Goal: Task Accomplishment & Management: Complete application form

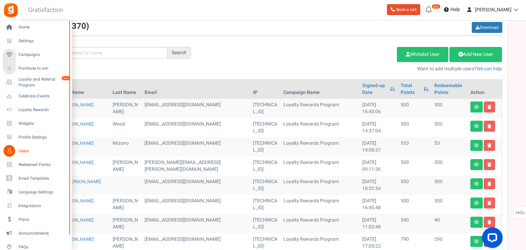
scroll to position [82, 0]
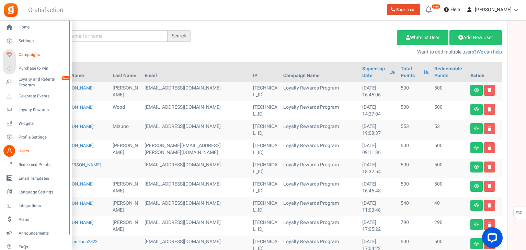
click at [26, 54] on span "Campaigns" at bounding box center [43, 55] width 48 height 6
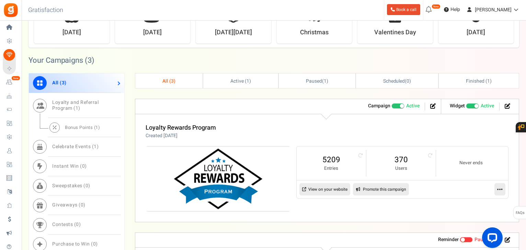
scroll to position [220, 0]
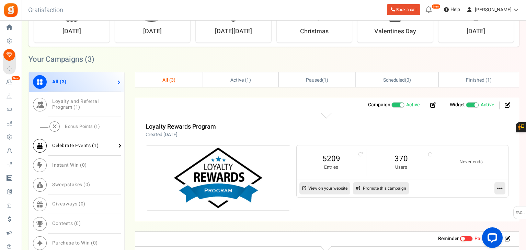
click at [79, 147] on span "Celebrate Events ( 1 )" at bounding box center [75, 145] width 46 height 7
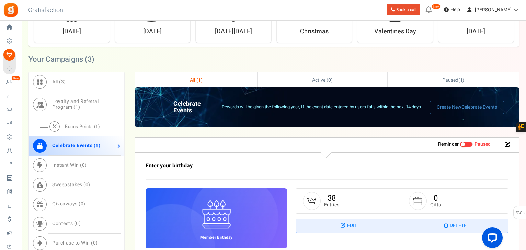
scroll to position [270, 0]
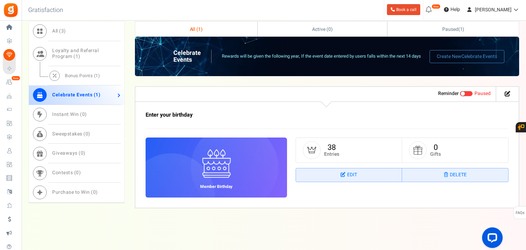
drag, startPoint x: 464, startPoint y: 94, endPoint x: 292, endPoint y: 18, distance: 188.2
click at [464, 94] on span at bounding box center [466, 93] width 13 height 5
click at [460, 94] on input "Live Paused" at bounding box center [460, 94] width 0 height 4
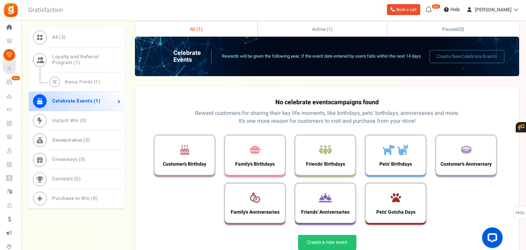
click at [201, 162] on h3 "Customer's Birthday" at bounding box center [184, 164] width 50 height 5
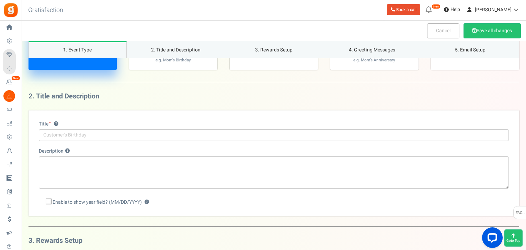
scroll to position [110, 0]
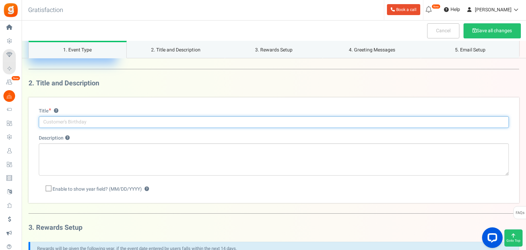
click at [146, 121] on input "text" at bounding box center [274, 122] width 470 height 12
click at [84, 121] on input "Birthday Reward ca🎂" at bounding box center [274, 122] width 470 height 12
type input "Birthday Reward 🎂"
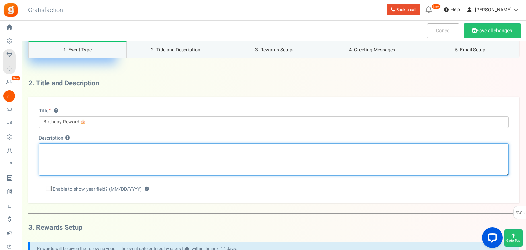
click at [173, 161] on textarea "Description ?" at bounding box center [274, 159] width 470 height 32
type textarea "S"
type textarea "g"
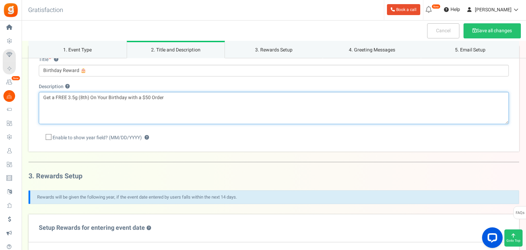
scroll to position [165, 0]
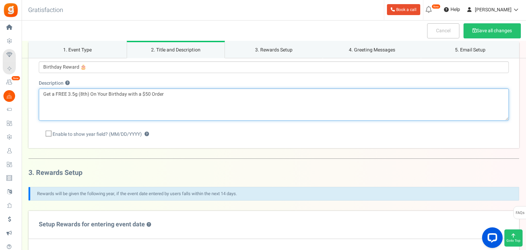
type textarea "Get a FREE 3.5g (8th) On Your Birthday with a $50 Order"
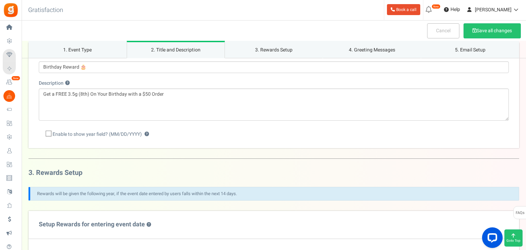
click at [48, 134] on icon at bounding box center [49, 134] width 4 height 4
click at [43, 134] on input "Enable to show year field? (MM/DD/YYYY) ?" at bounding box center [41, 135] width 4 height 4
checkbox input "true"
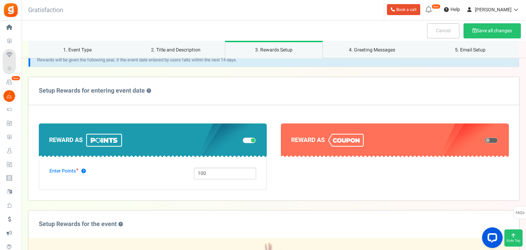
scroll to position [302, 0]
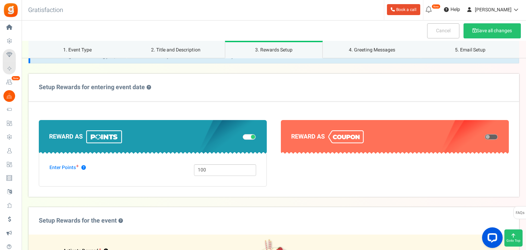
click at [252, 136] on span at bounding box center [253, 137] width 4 height 4
click at [243, 136] on input "checkbox" at bounding box center [243, 137] width 0 height 3
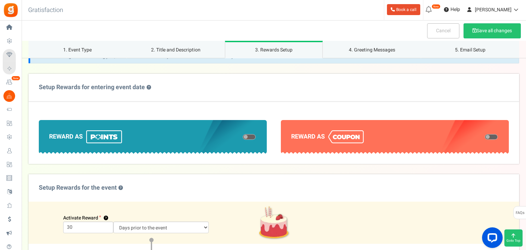
click at [251, 136] on span at bounding box center [249, 137] width 13 height 5
click at [243, 136] on input "checkbox" at bounding box center [243, 137] width 0 height 3
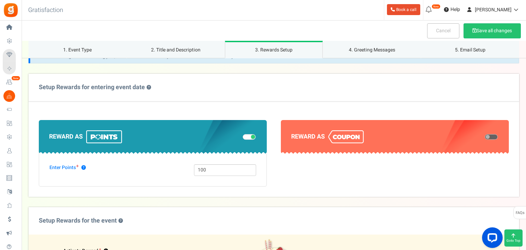
click at [251, 136] on span at bounding box center [253, 137] width 4 height 4
click at [243, 136] on input "checkbox" at bounding box center [243, 137] width 0 height 3
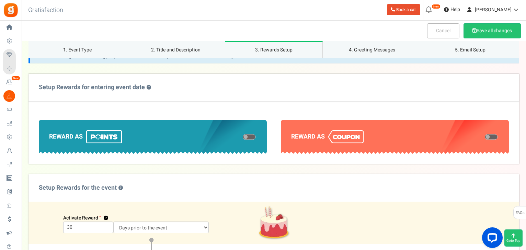
click at [490, 138] on span at bounding box center [491, 137] width 13 height 5
click at [485, 138] on input "checkbox" at bounding box center [485, 137] width 0 height 3
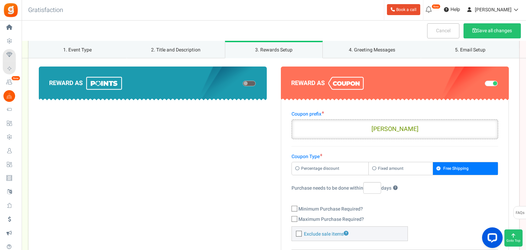
scroll to position [357, 0]
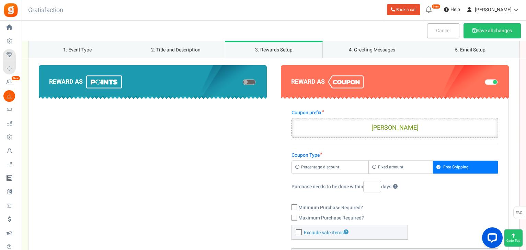
click at [296, 208] on icon at bounding box center [294, 208] width 4 height 4
click at [289, 208] on input "Minimum Purchase Required?" at bounding box center [287, 208] width 4 height 4
checkbox input "true"
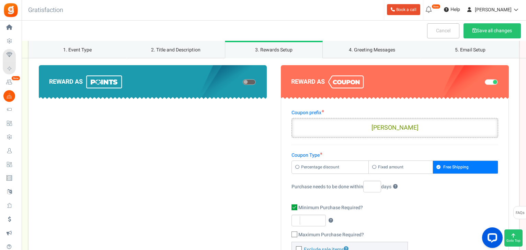
click at [304, 220] on input "number" at bounding box center [308, 221] width 34 height 12
type input "50"
click at [377, 169] on label "Fixed amount" at bounding box center [401, 167] width 64 height 13
click at [296, 167] on input "Fixed amount" at bounding box center [294, 164] width 4 height 4
radio input "true"
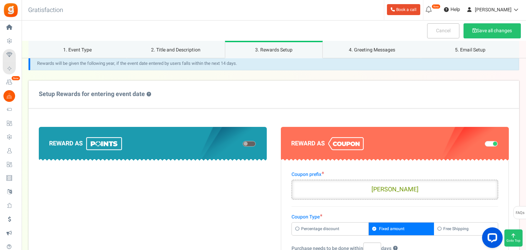
scroll to position [330, 0]
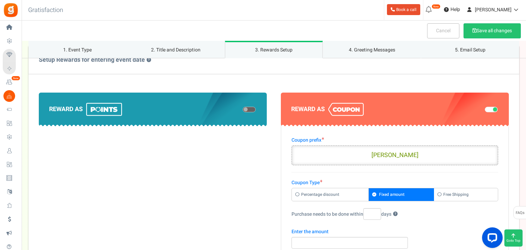
click at [247, 109] on span at bounding box center [245, 109] width 4 height 4
click at [243, 109] on input "checkbox" at bounding box center [243, 109] width 0 height 3
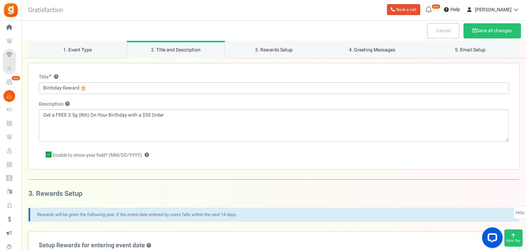
scroll to position [137, 0]
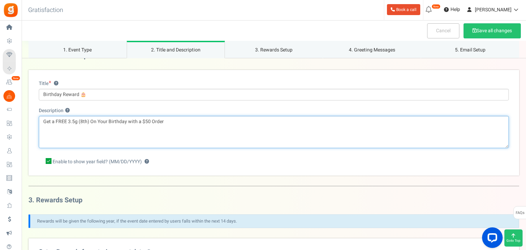
drag, startPoint x: 189, startPoint y: 125, endPoint x: 23, endPoint y: 108, distance: 166.6
type textarea "F"
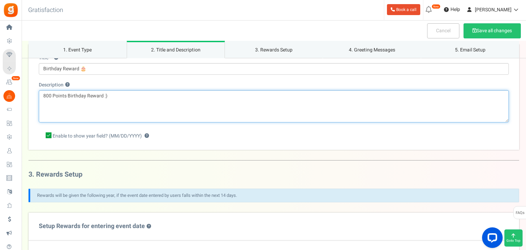
scroll to position [165, 0]
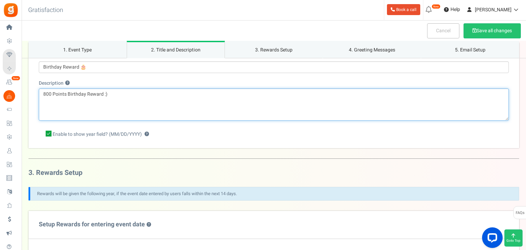
type textarea "800 Points Birthday Reward :)"
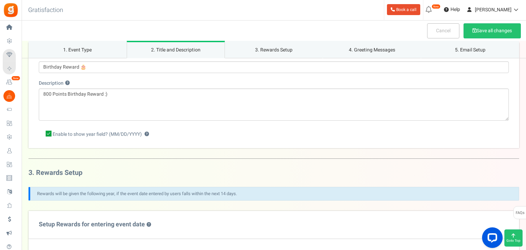
click at [47, 135] on icon at bounding box center [49, 134] width 6 height 6
click at [43, 135] on input "Enable to show year field? (MM/DD/YYYY) ?" at bounding box center [41, 135] width 4 height 4
checkbox input "false"
